Goal: Task Accomplishment & Management: Manage account settings

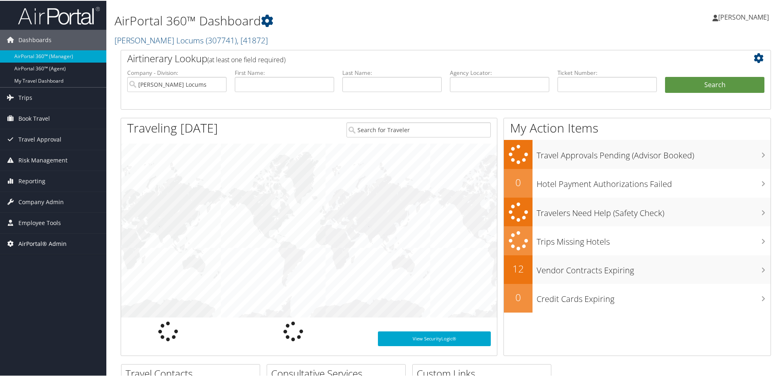
click at [37, 244] on span "AirPortal® Admin" at bounding box center [42, 243] width 48 height 20
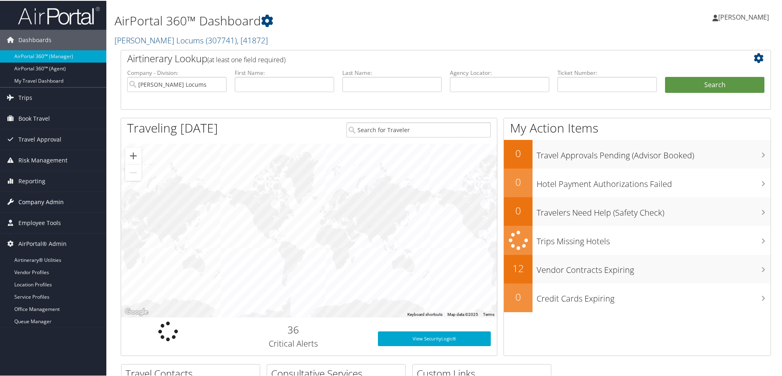
click at [30, 200] on span "Company Admin" at bounding box center [40, 201] width 45 height 20
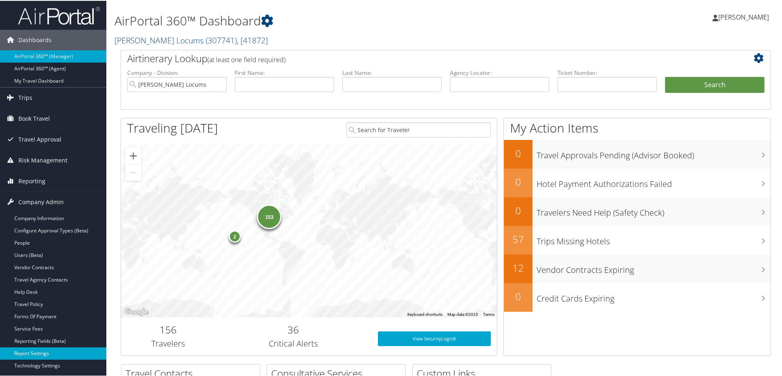
click at [38, 351] on link "Report Settings" at bounding box center [53, 352] width 106 height 12
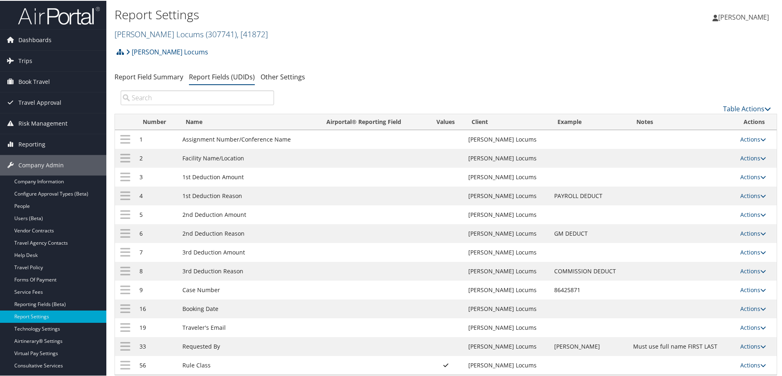
click at [206, 34] on span "( 307741 )" at bounding box center [221, 33] width 31 height 11
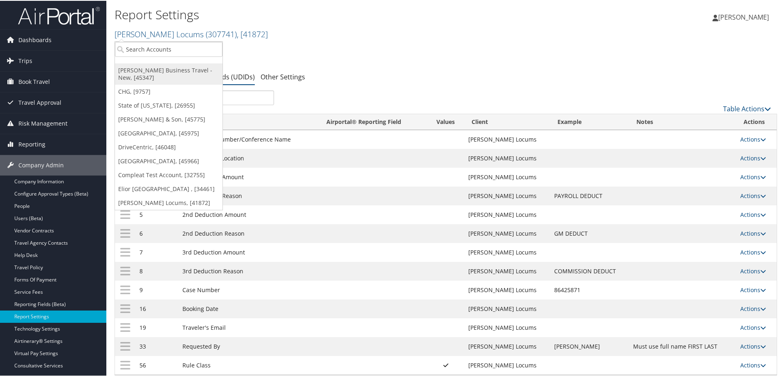
click at [126, 72] on link "[PERSON_NAME] Business Travel - New, [45347]" at bounding box center [169, 73] width 108 height 21
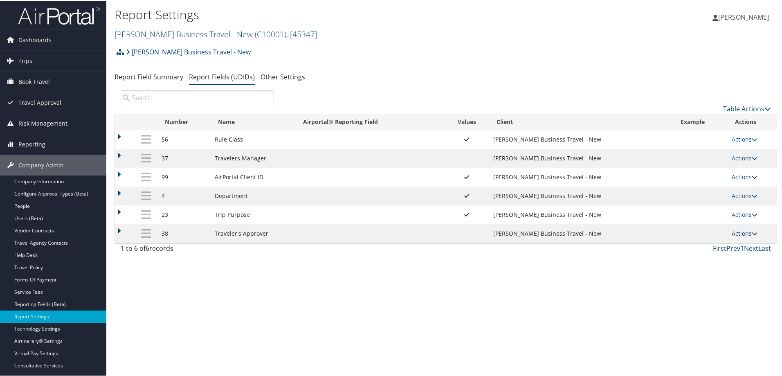
click at [744, 234] on link "Actions" at bounding box center [744, 233] width 26 height 8
click at [688, 271] on link "Edit" at bounding box center [710, 273] width 88 height 14
select select "both"
select select "trip"
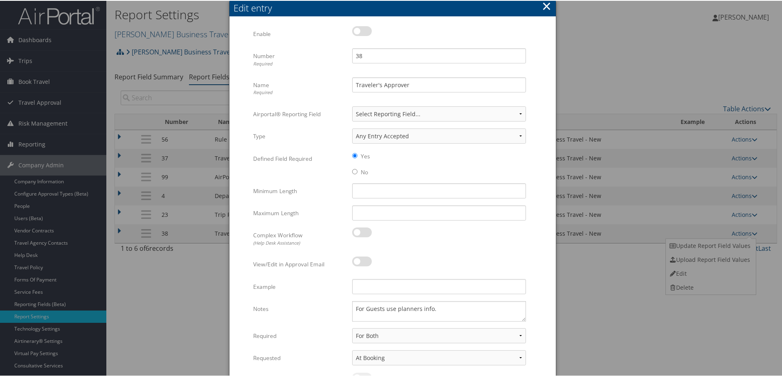
click at [548, 4] on button "×" at bounding box center [546, 5] width 9 height 16
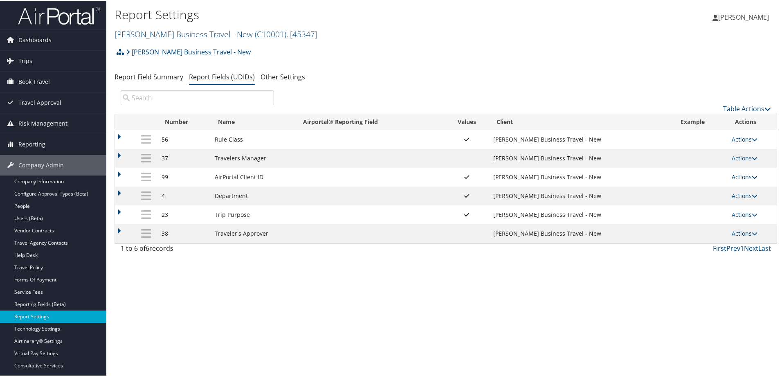
click at [747, 177] on link "Actions" at bounding box center [744, 176] width 26 height 8
click at [698, 219] on link "Edit" at bounding box center [710, 216] width 88 height 14
select select "both"
select select "profiled"
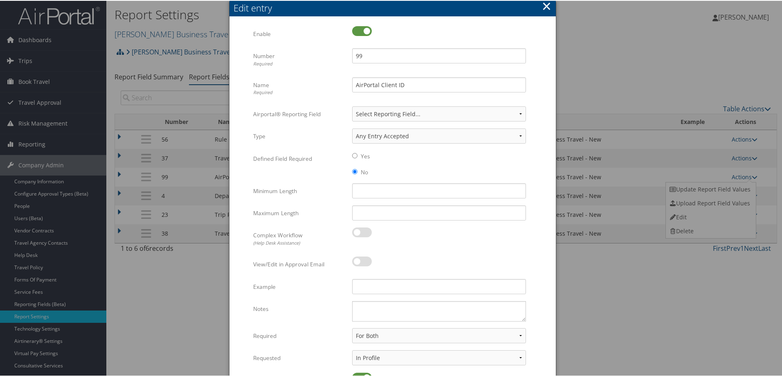
click at [546, 9] on button "×" at bounding box center [546, 5] width 9 height 16
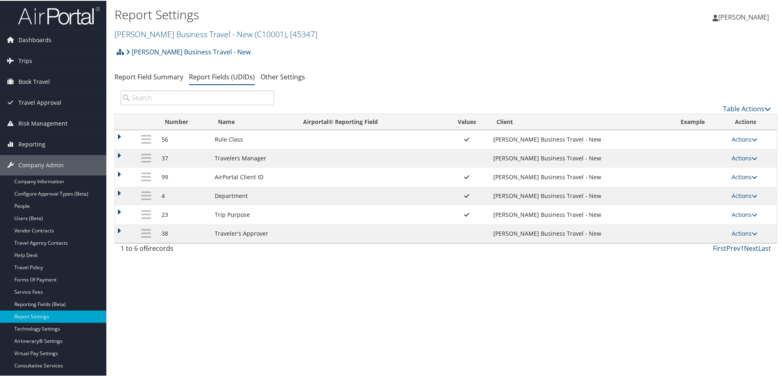
click at [747, 176] on link "Actions" at bounding box center [744, 176] width 26 height 8
click at [738, 186] on link "Update Report Field Values" at bounding box center [710, 189] width 88 height 14
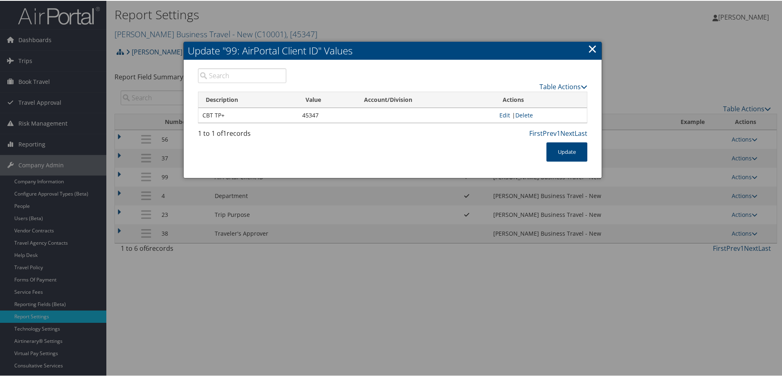
click at [587, 49] on link "×" at bounding box center [591, 48] width 9 height 16
